Goal: Unclear

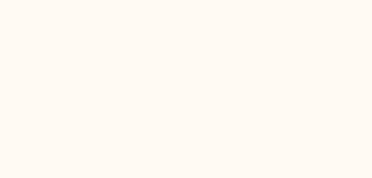
click at [142, 0] on html at bounding box center [186, 0] width 372 height 0
click at [145, 0] on html at bounding box center [186, 0] width 372 height 0
click at [29, 0] on html at bounding box center [186, 0] width 372 height 0
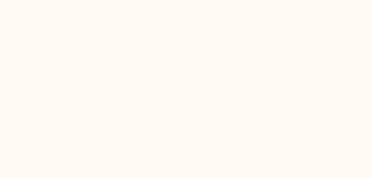
click at [29, 0] on html at bounding box center [186, 0] width 372 height 0
click at [218, 0] on html at bounding box center [186, 0] width 372 height 0
click at [219, 0] on html at bounding box center [186, 0] width 372 height 0
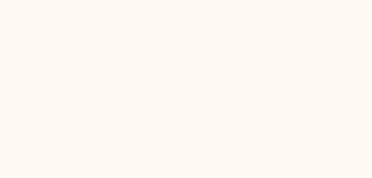
click at [219, 0] on html at bounding box center [186, 0] width 372 height 0
click at [221, 0] on html at bounding box center [186, 0] width 372 height 0
drag, startPoint x: 221, startPoint y: 92, endPoint x: 216, endPoint y: 76, distance: 16.5
click at [217, 0] on html at bounding box center [186, 0] width 372 height 0
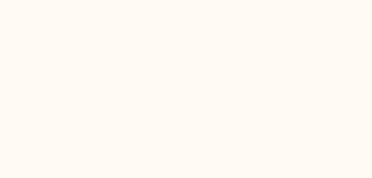
click at [216, 0] on html at bounding box center [186, 0] width 372 height 0
click at [217, 0] on html at bounding box center [186, 0] width 372 height 0
